Goal: Information Seeking & Learning: Understand process/instructions

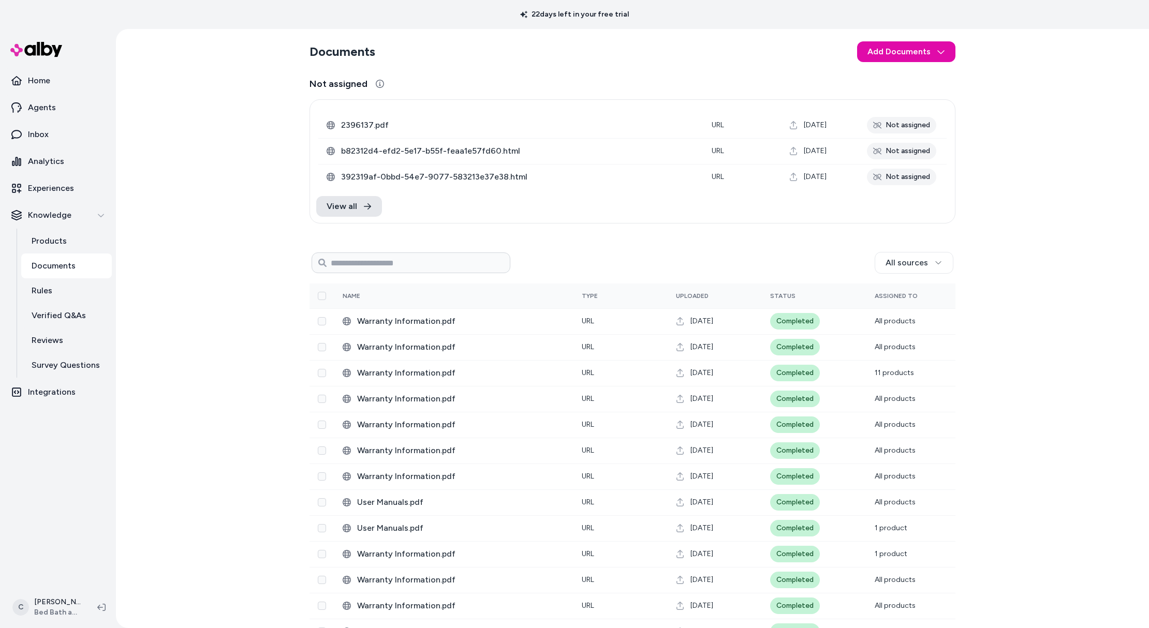
scroll to position [206, 0]
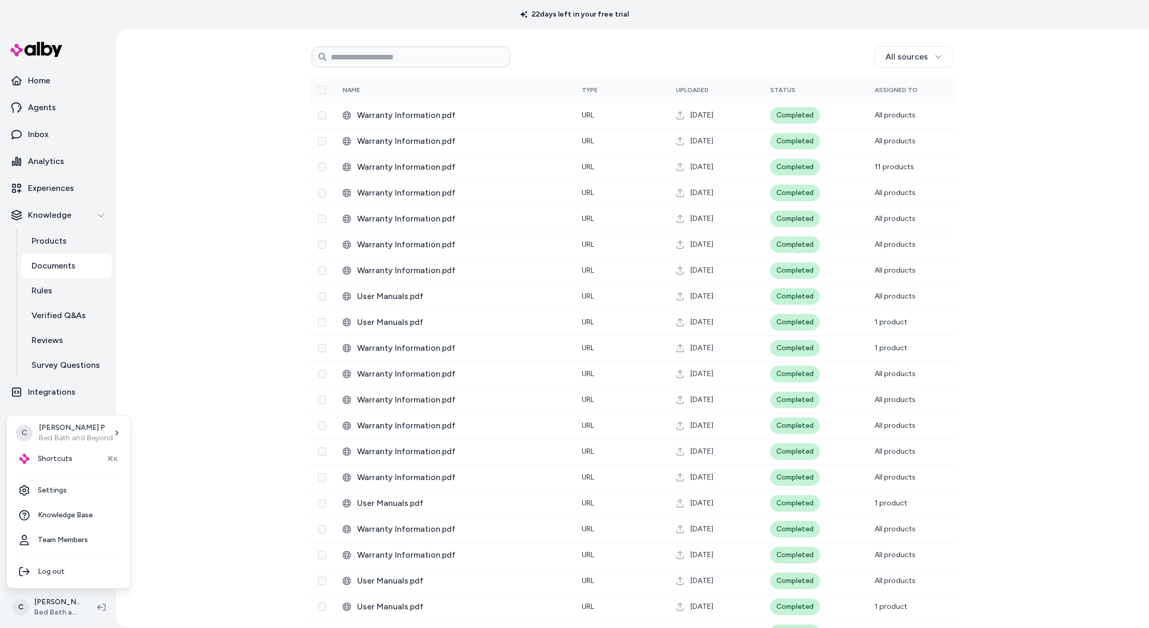
click at [51, 596] on html "22 days left in your free trial Home Agents Inbox Analytics Experiences Knowled…" at bounding box center [574, 314] width 1149 height 628
click at [61, 460] on span "Shortcuts" at bounding box center [55, 459] width 35 height 10
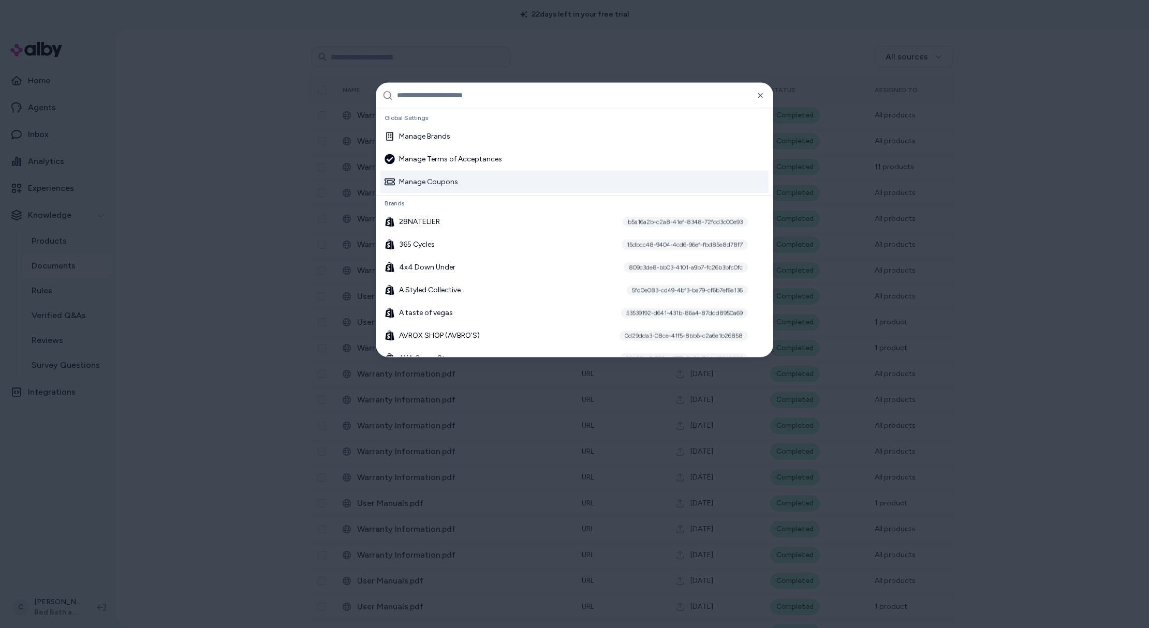
click at [187, 314] on div at bounding box center [574, 314] width 1149 height 628
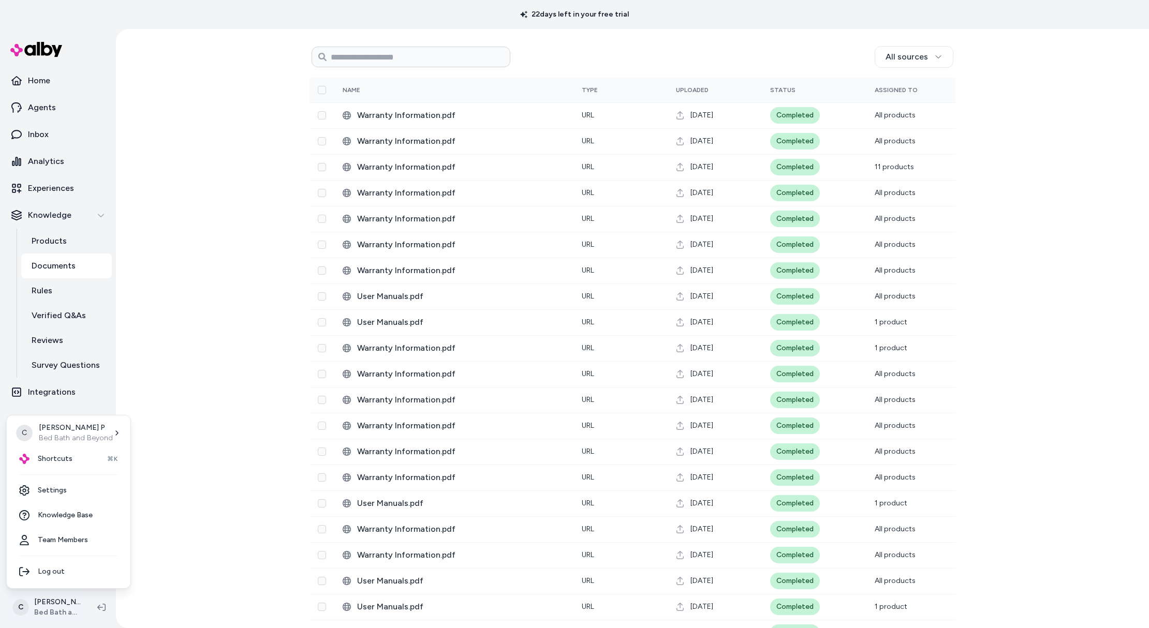
click at [52, 606] on html "22 days left in your free trial Home Agents Inbox Analytics Experiences Knowled…" at bounding box center [574, 314] width 1149 height 628
click at [43, 466] on div "Shortcuts ⌘K" at bounding box center [68, 458] width 115 height 25
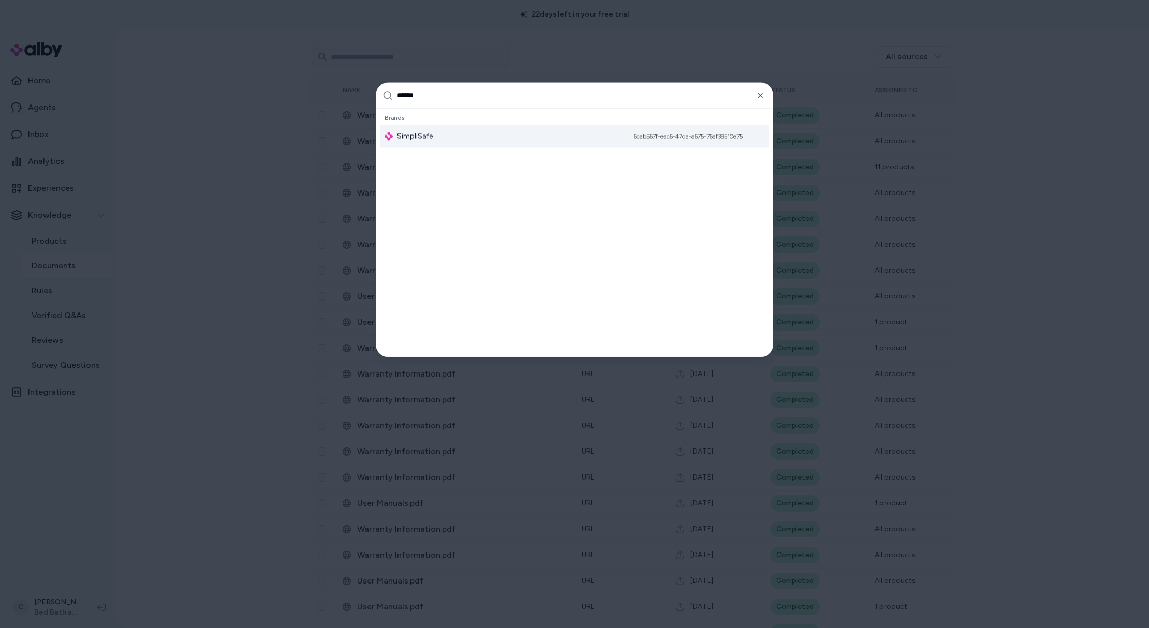
type input "******"
click at [449, 132] on div "SimpliSafe 6cab567f-eac6-47da-a675-76af39510e75" at bounding box center [574, 136] width 388 height 23
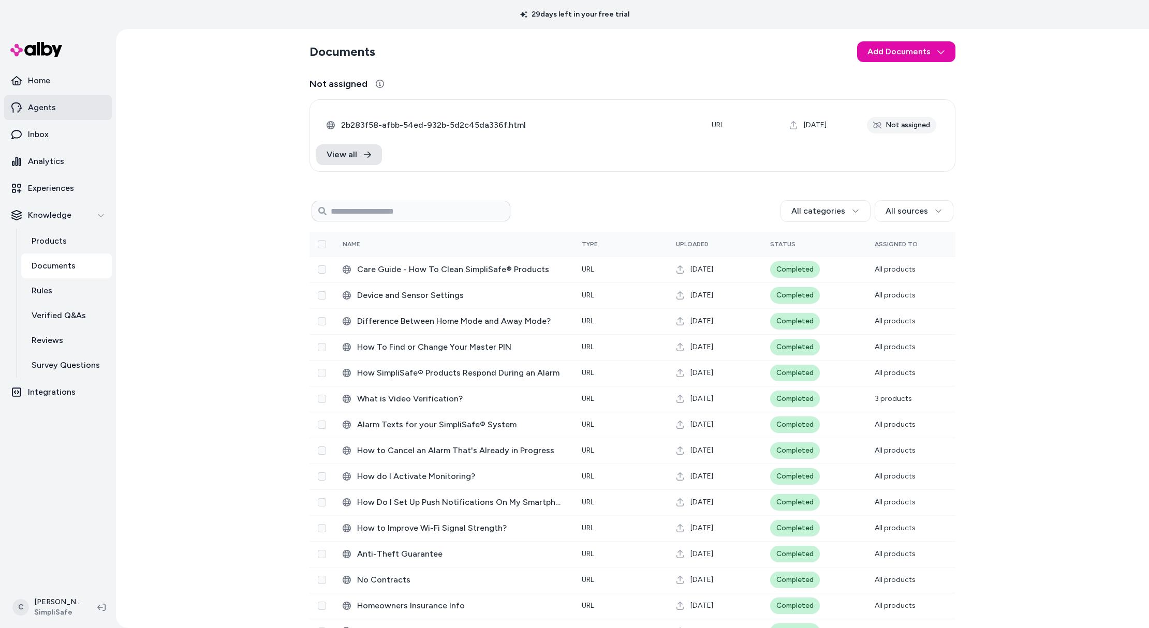
click at [62, 100] on link "Agents" at bounding box center [58, 107] width 108 height 25
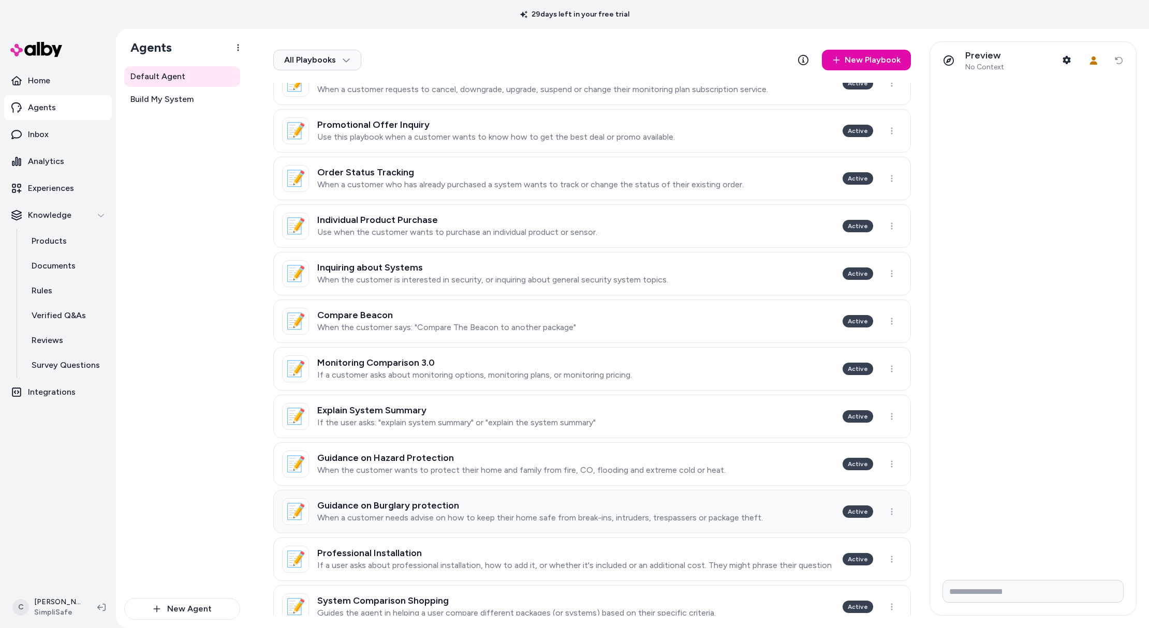
scroll to position [180, 0]
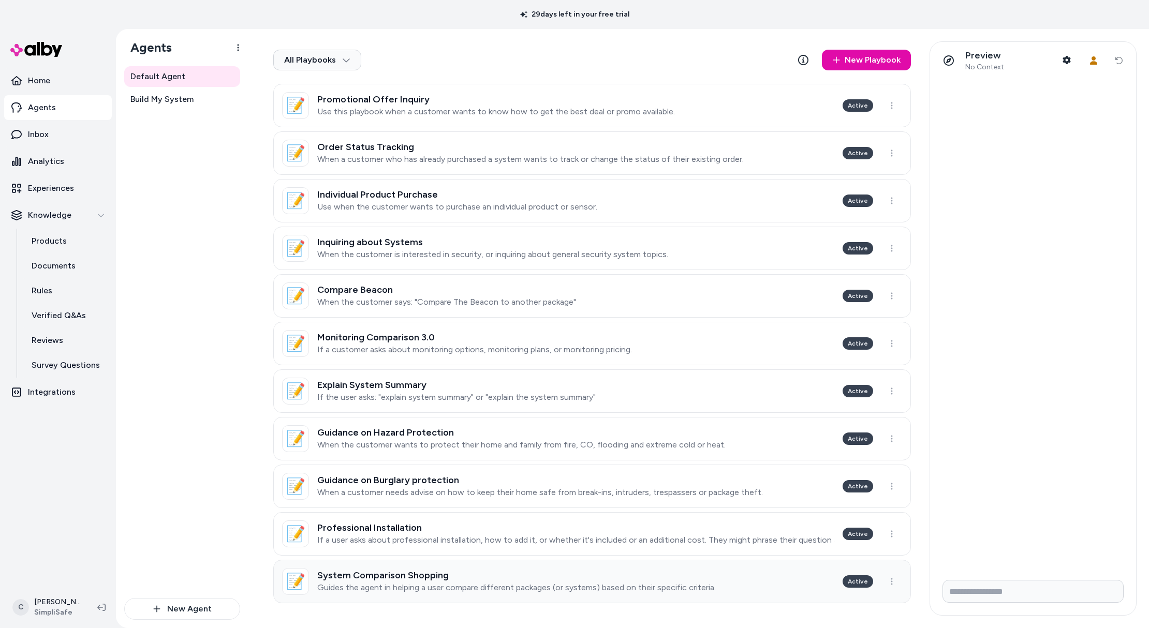
click at [417, 593] on link "📝 System Comparison Shopping Guides the agent in helping a user compare differe…" at bounding box center [591, 581] width 637 height 43
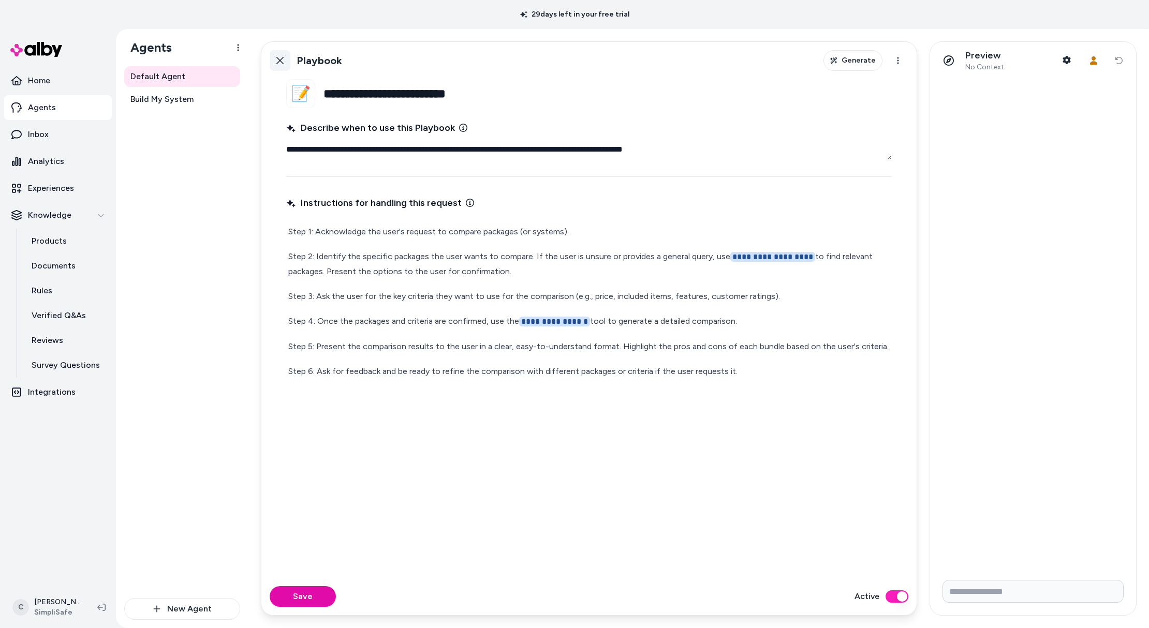
click at [276, 57] on icon at bounding box center [280, 60] width 8 height 8
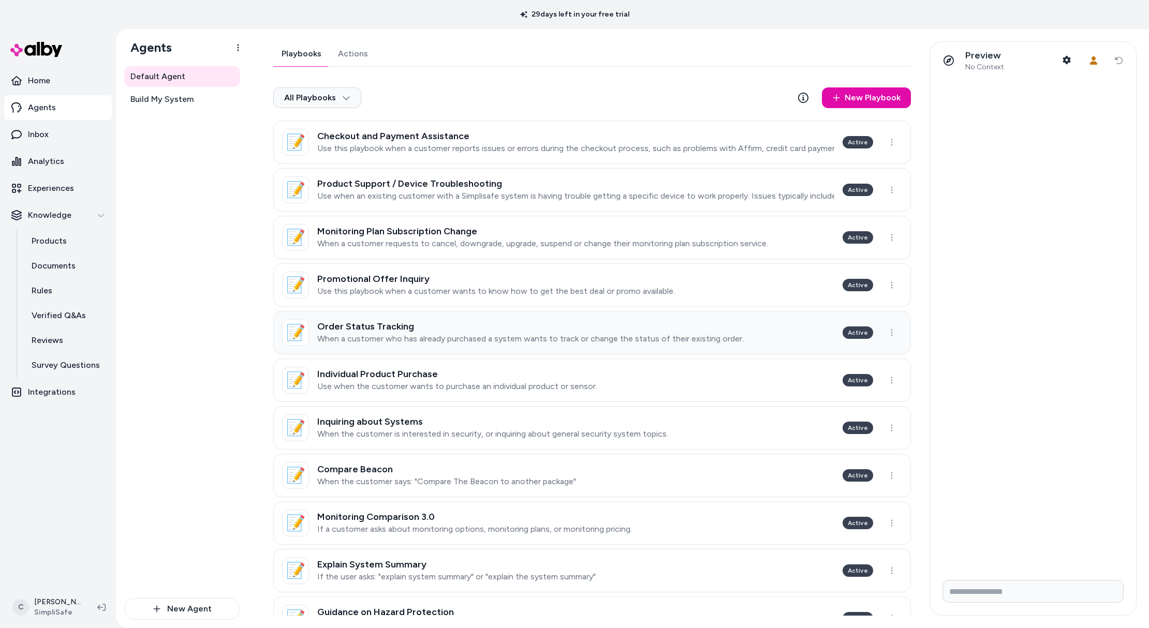
click at [415, 342] on p "When a customer who has already purchased a system wants to track or change the…" at bounding box center [530, 339] width 426 height 10
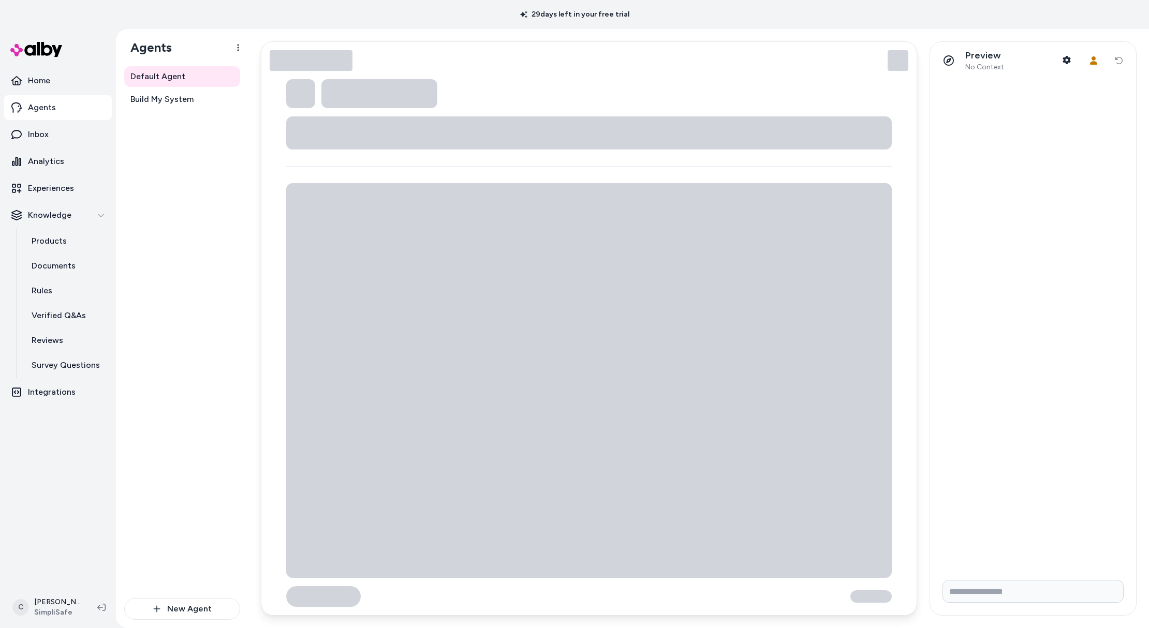
type textarea "*"
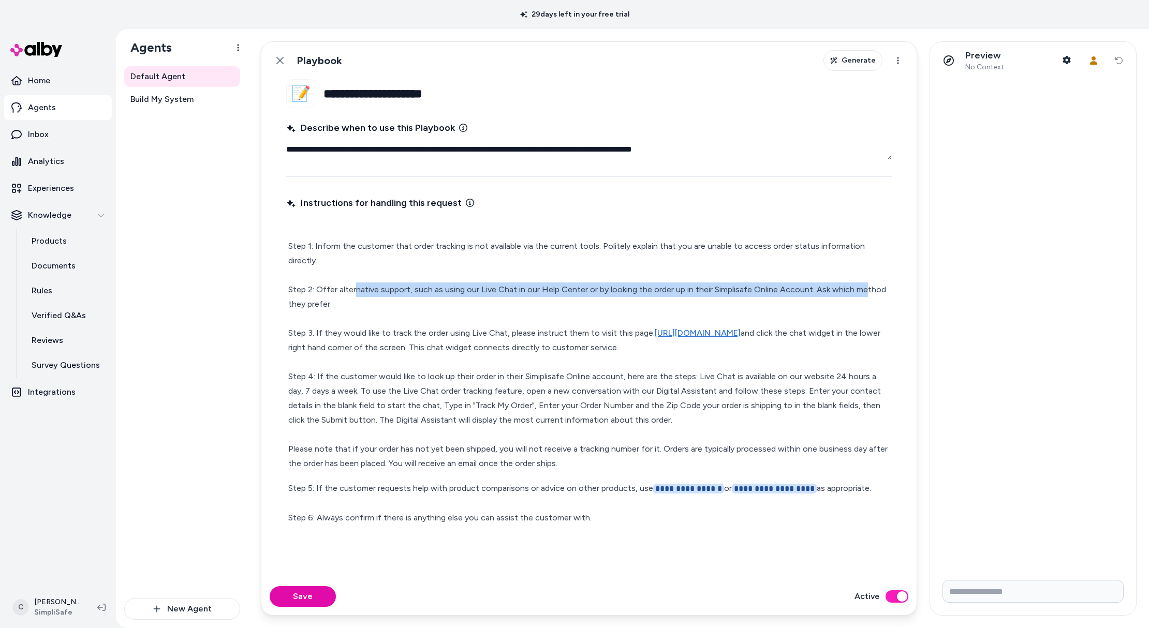
drag, startPoint x: 356, startPoint y: 273, endPoint x: 863, endPoint y: 279, distance: 507.6
click at [863, 279] on p "Step 1: Inform the customer that order tracking is not available via the curren…" at bounding box center [588, 348] width 601 height 246
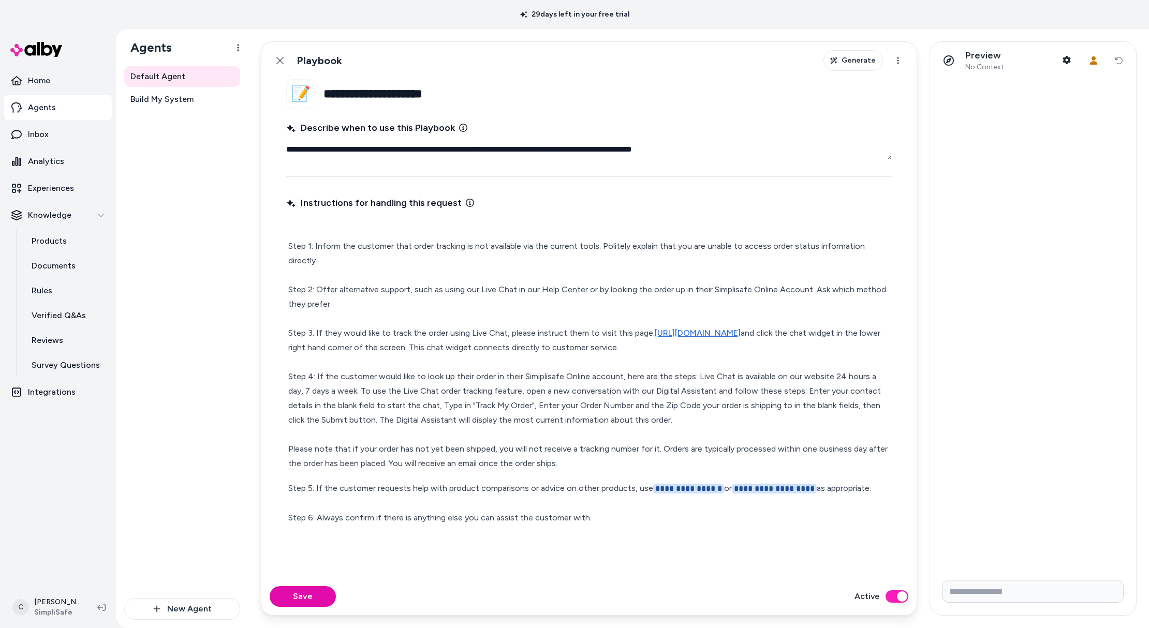
click at [863, 279] on p "Step 1: Inform the customer that order tracking is not available via the curren…" at bounding box center [588, 348] width 601 height 246
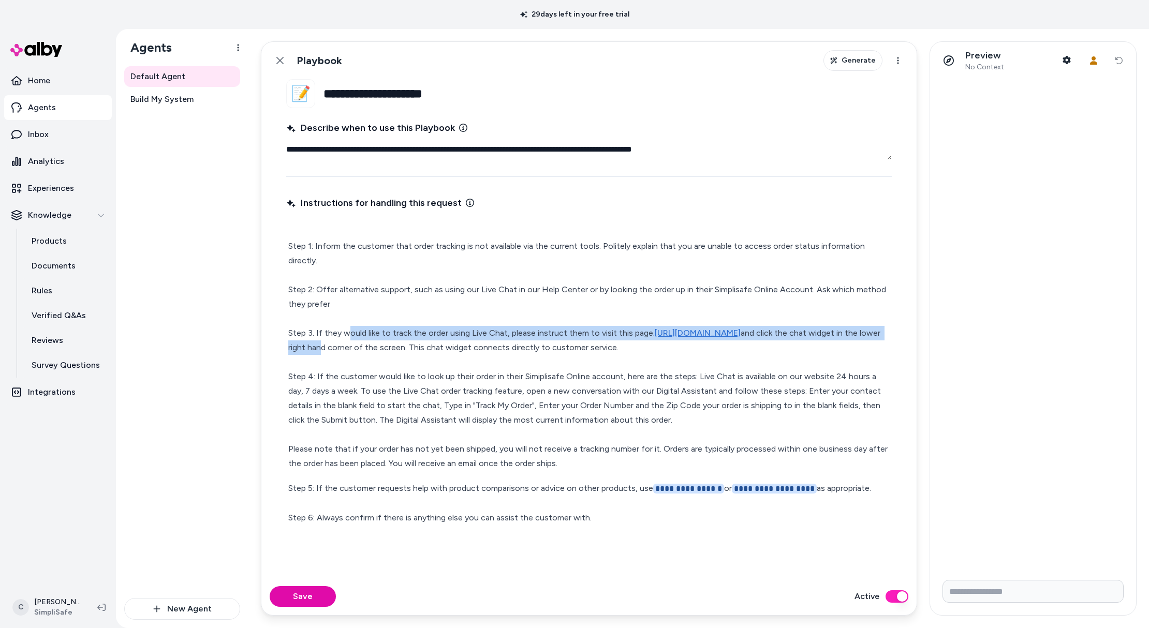
drag, startPoint x: 346, startPoint y: 322, endPoint x: 351, endPoint y: 326, distance: 6.3
click at [351, 326] on p "Step 1: Inform the customer that order tracking is not available via the curren…" at bounding box center [588, 348] width 601 height 246
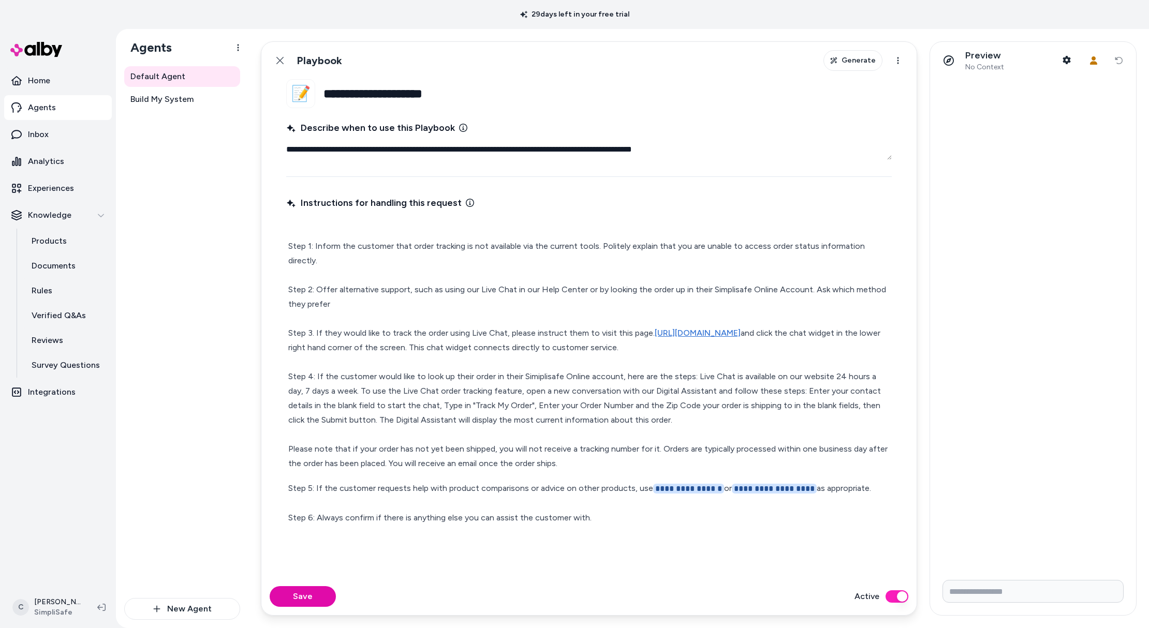
drag, startPoint x: 367, startPoint y: 329, endPoint x: 543, endPoint y: 327, distance: 175.9
click at [543, 327] on p "Step 1: Inform the customer that order tracking is not available via the curren…" at bounding box center [588, 348] width 601 height 246
click at [550, 328] on p "Step 1: Inform the customer that order tracking is not available via the curren…" at bounding box center [588, 348] width 601 height 246
